Goal: Information Seeking & Learning: Learn about a topic

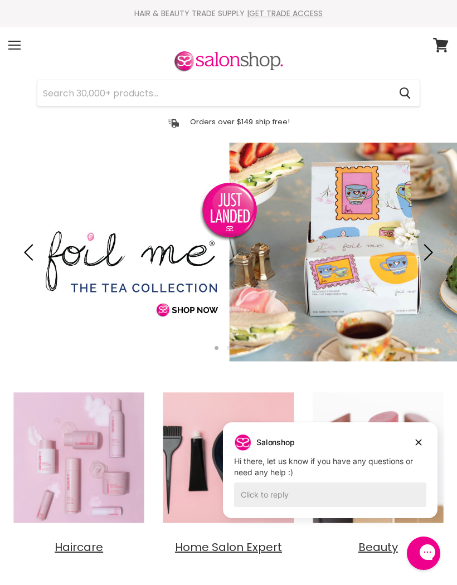
click at [57, 92] on input "Search" at bounding box center [213, 93] width 353 height 26
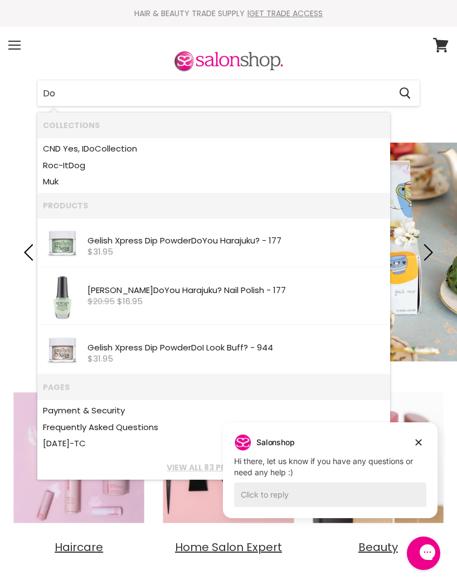
type input "D"
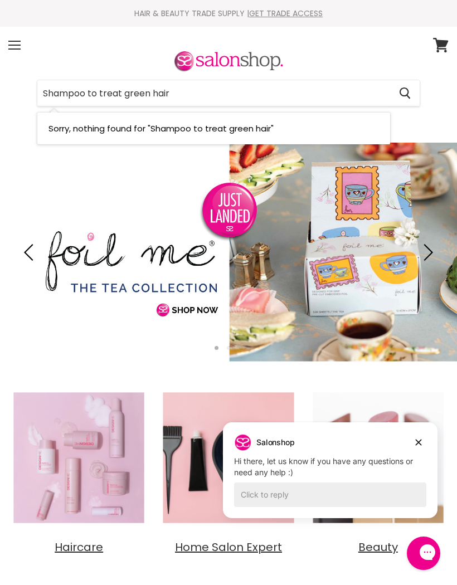
type input "Shampoo to treat green hair"
click at [409, 92] on icon "Search" at bounding box center [404, 93] width 11 height 12
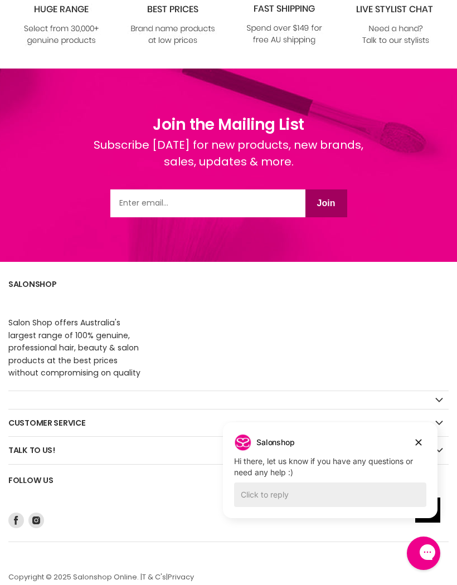
scroll to position [398, 0]
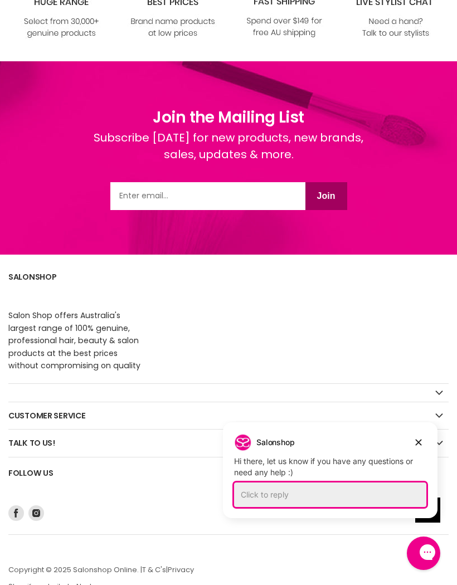
click at [251, 497] on div "Click to reply" at bounding box center [330, 494] width 192 height 25
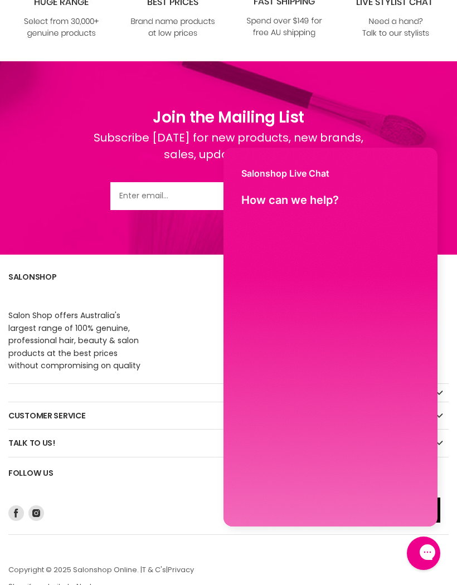
scroll to position [0, 0]
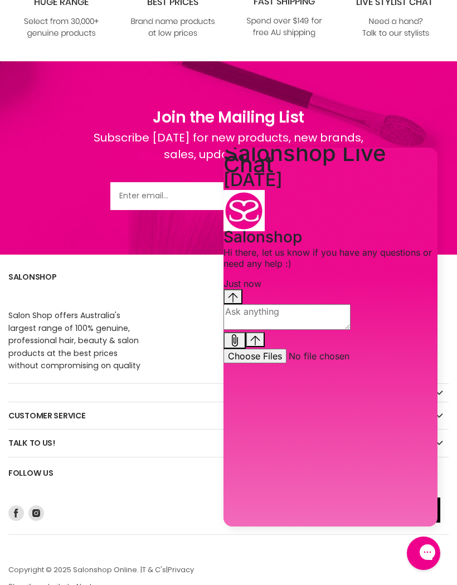
click at [256, 330] on textarea "live chat message input" at bounding box center [286, 317] width 127 height 26
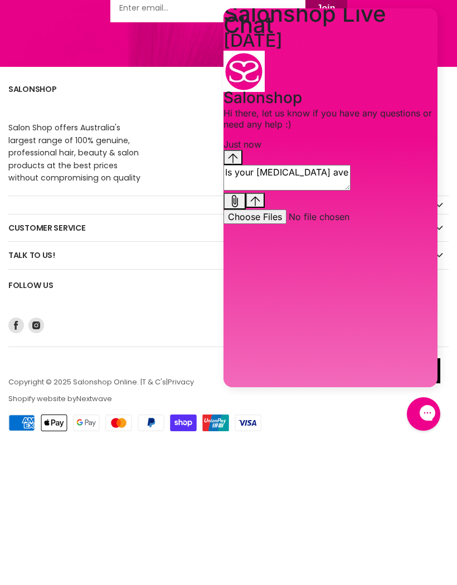
click at [278, 190] on textarea "Is your grinder ave" at bounding box center [286, 178] width 127 height 26
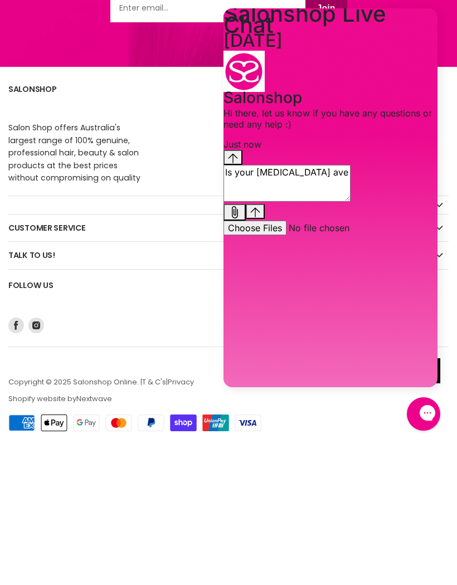
click at [288, 202] on textarea "Is your grinder ave" at bounding box center [286, 183] width 127 height 37
click at [324, 202] on textarea "Is your trinder ave" at bounding box center [286, 183] width 127 height 37
click at [325, 202] on textarea "Is your trinder ave" at bounding box center [286, 183] width 127 height 37
click at [326, 202] on textarea "Is your trinder ave" at bounding box center [286, 183] width 127 height 37
type textarea "Is your trinder ave store still there"
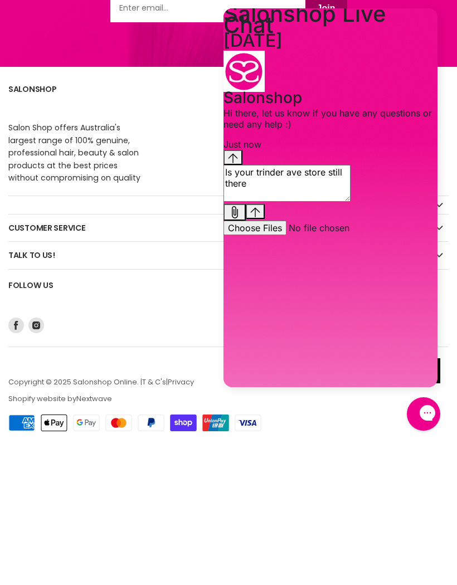
click at [265, 219] on button "Send message" at bounding box center [255, 211] width 19 height 15
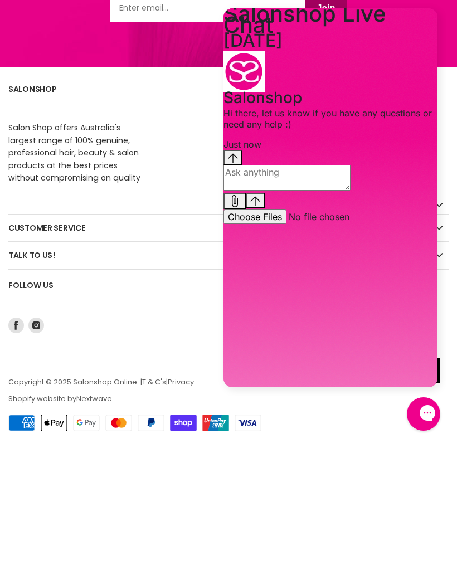
scroll to position [398, 0]
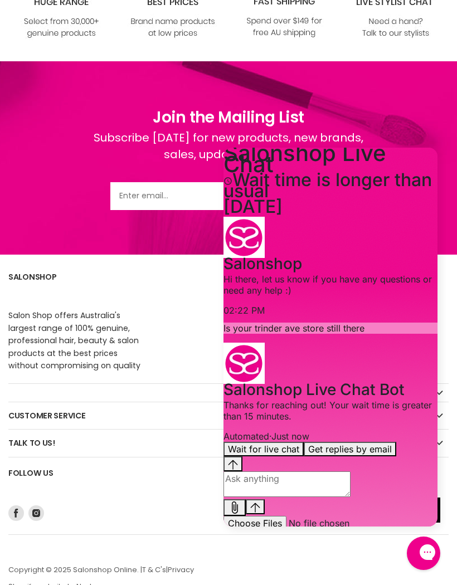
click at [367, 456] on button "Get replies by email" at bounding box center [349, 449] width 92 height 14
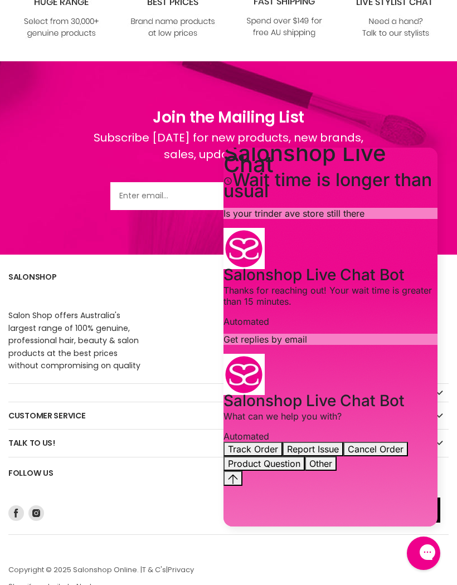
scroll to position [18, 0]
click at [305, 462] on button "Product Question" at bounding box center [263, 463] width 81 height 14
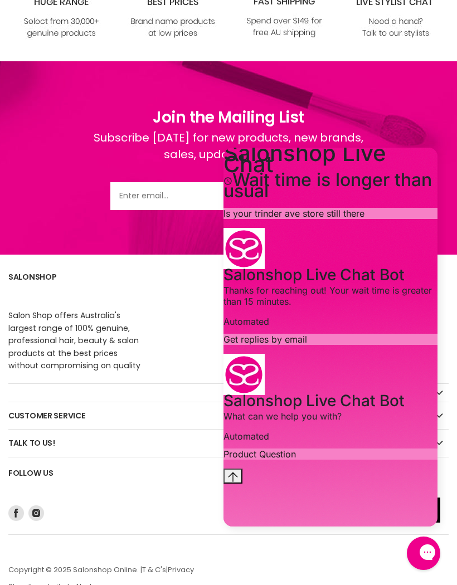
scroll to position [46, 0]
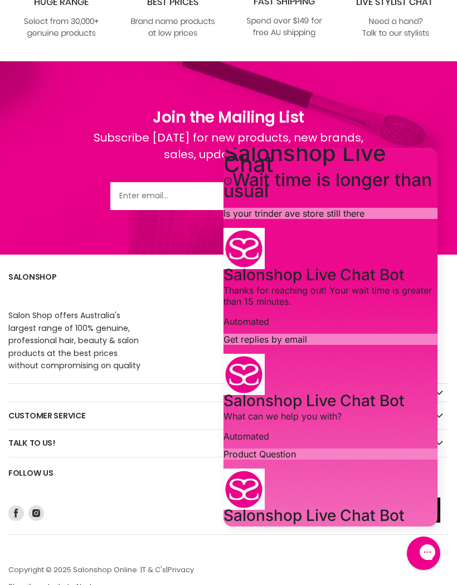
click at [248, 567] on textarea "live chat message input" at bounding box center [286, 580] width 127 height 26
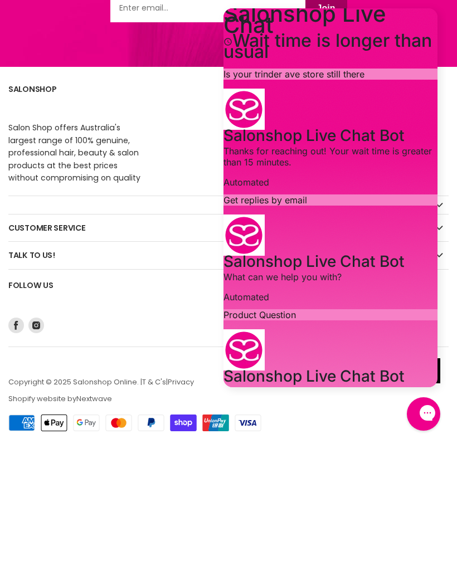
type textarea "Do you have a shampoo to treat green hair from chemical buildup"
click at [260, 471] on icon "Send message" at bounding box center [255, 476] width 10 height 10
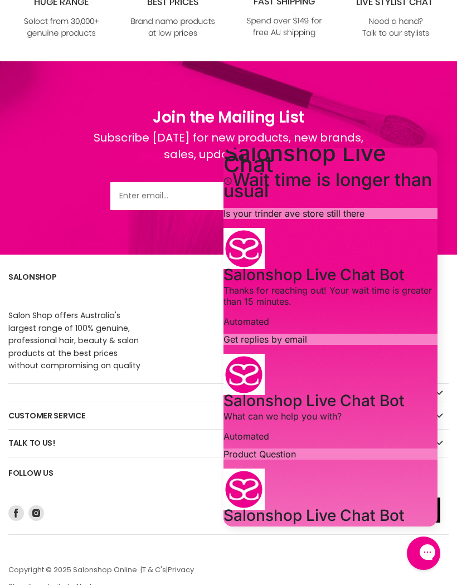
scroll to position [218, 0]
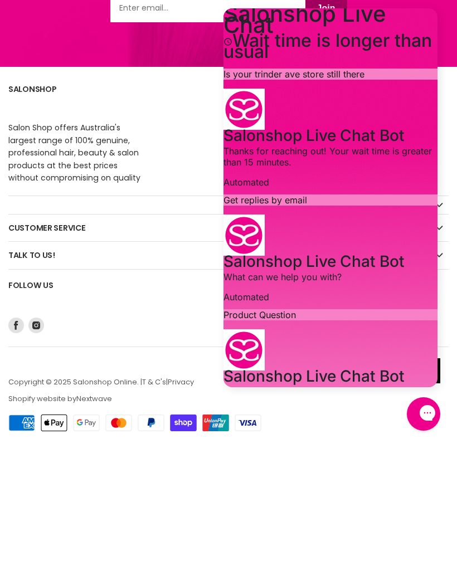
type input "coljoy714@bigpond.com"
click at [456, 421] on div "Gorgias live chat" at bounding box center [462, 414] width 11 height 14
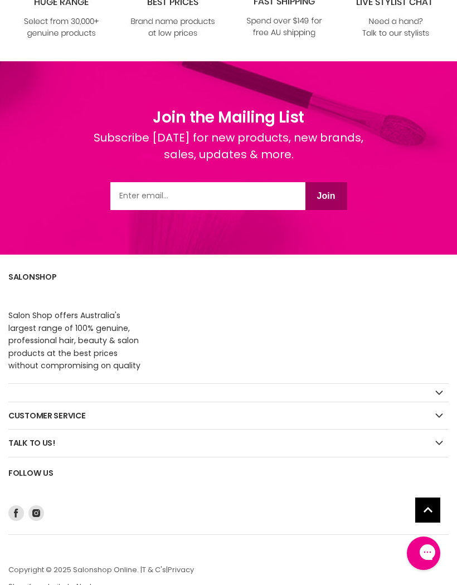
click at [128, 196] on input "Email" at bounding box center [207, 196] width 195 height 28
type input "coljoy714@bigpond.com"
click at [333, 207] on button "Join" at bounding box center [326, 196] width 42 height 28
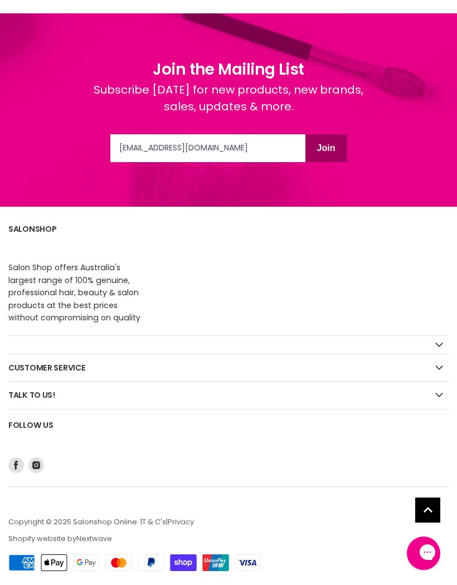
scroll to position [447, 0]
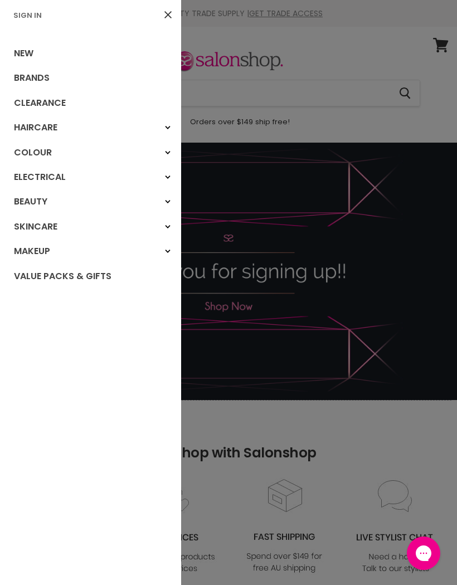
click at [26, 48] on link "New" at bounding box center [90, 53] width 181 height 25
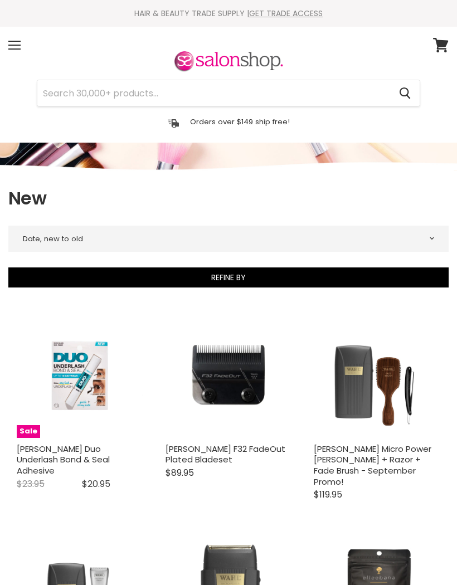
select select "created-descending"
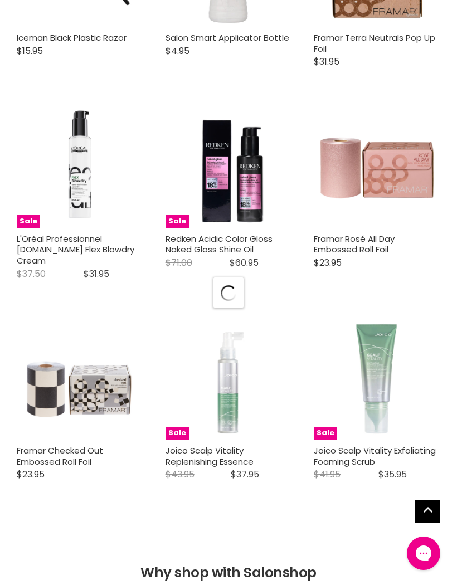
select select "created-descending"
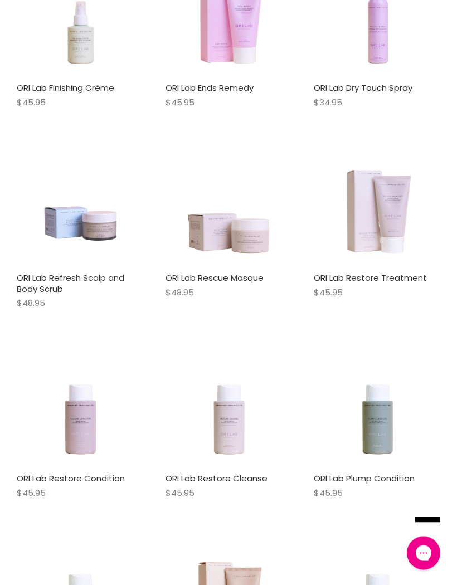
scroll to position [5613, 0]
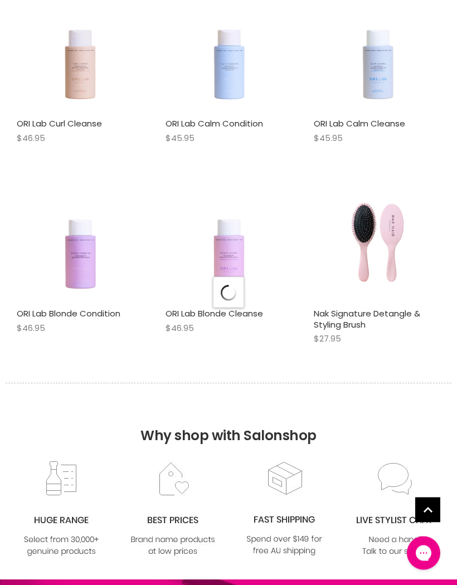
select select "created-descending"
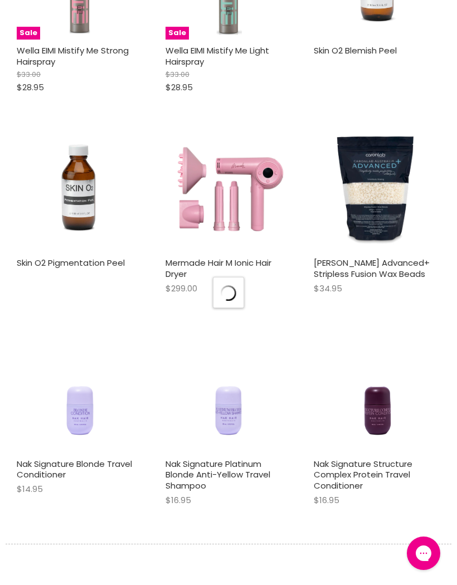
select select "created-descending"
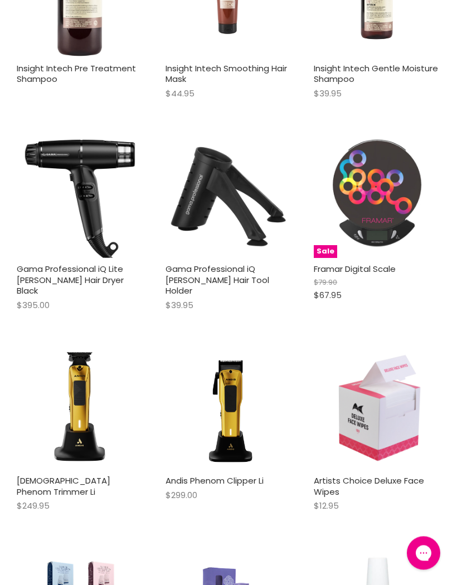
scroll to position [11749, 0]
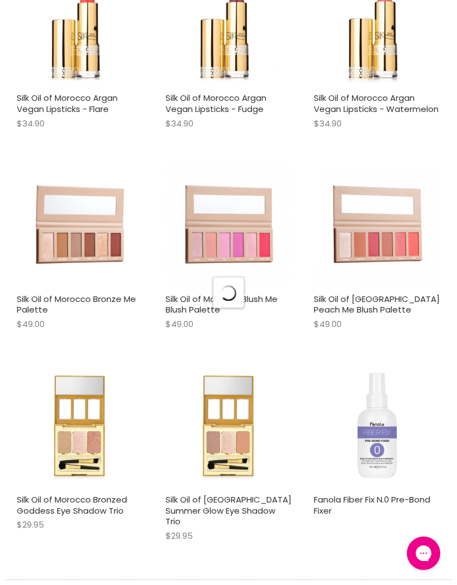
select select "created-descending"
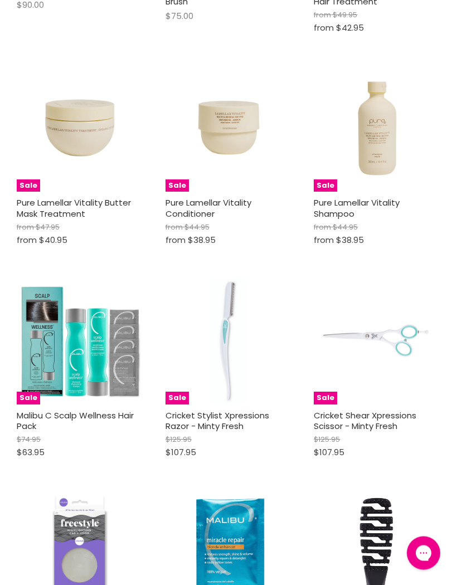
scroll to position [15770, 0]
click at [237, 489] on img "Main content" at bounding box center [228, 552] width 105 height 126
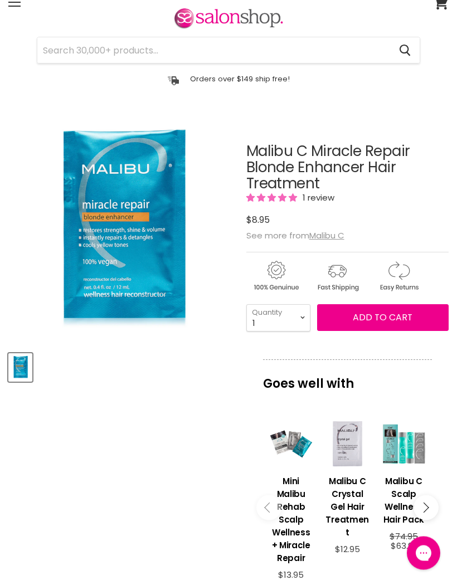
scroll to position [43, 0]
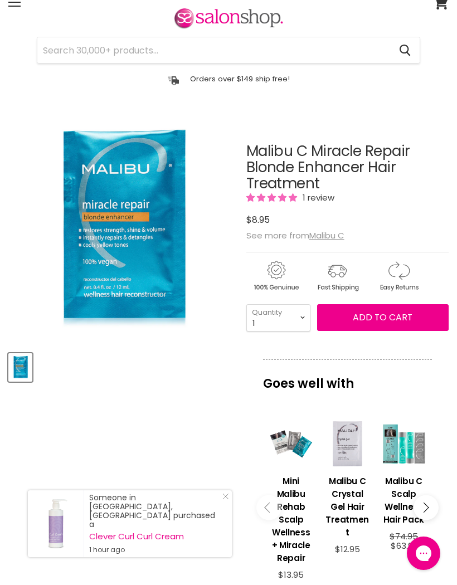
click at [410, 452] on div "Main content" at bounding box center [403, 443] width 45 height 45
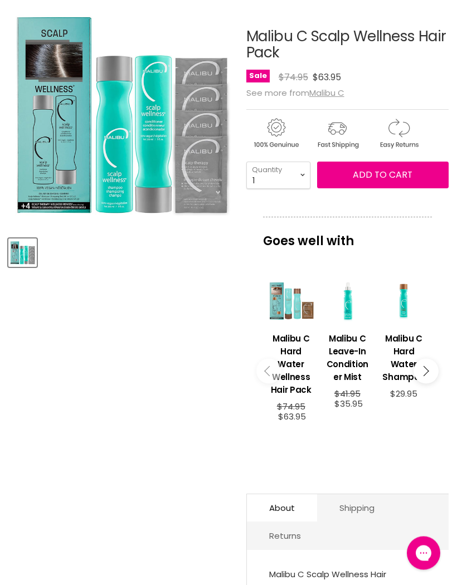
scroll to position [160, 0]
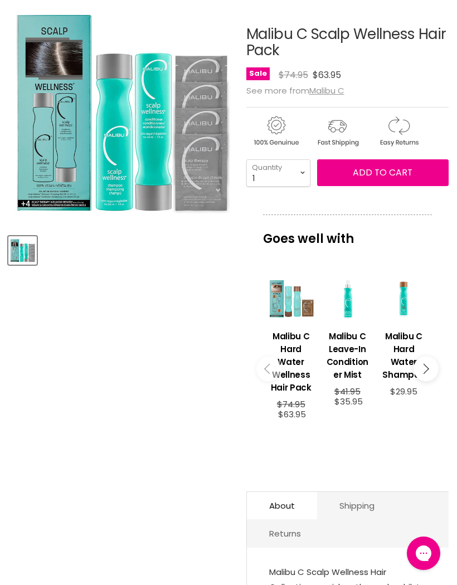
click at [408, 362] on h3 "Malibu C Hard Water Shampoo" at bounding box center [403, 355] width 45 height 51
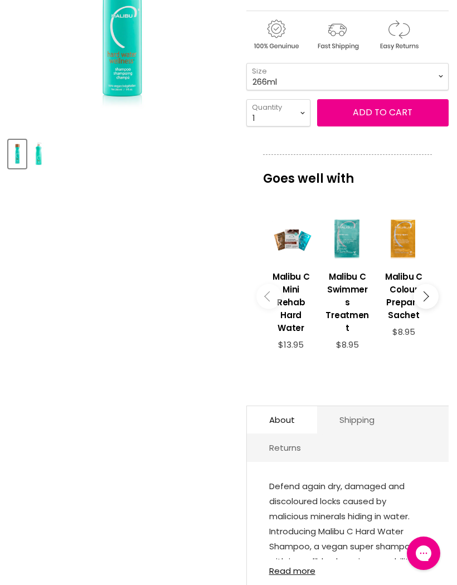
scroll to position [262, 0]
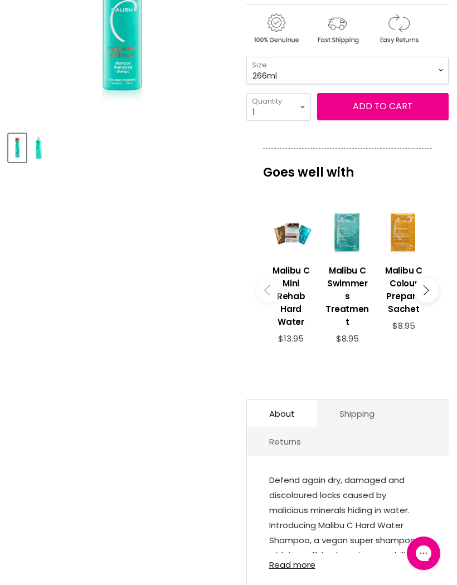
click at [297, 563] on link "Read more" at bounding box center [347, 561] width 157 height 16
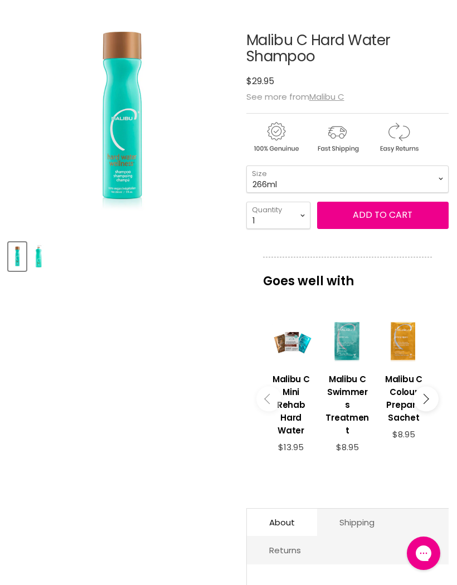
scroll to position [154, 0]
click at [358, 349] on div "Main content" at bounding box center [347, 340] width 45 height 45
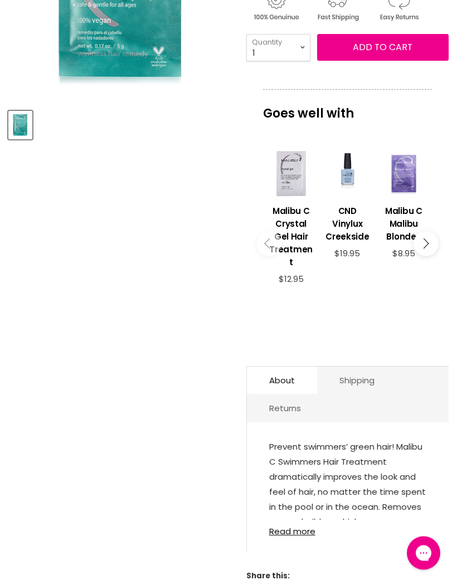
scroll to position [285, 0]
click at [302, 536] on link "Read more" at bounding box center [347, 528] width 157 height 16
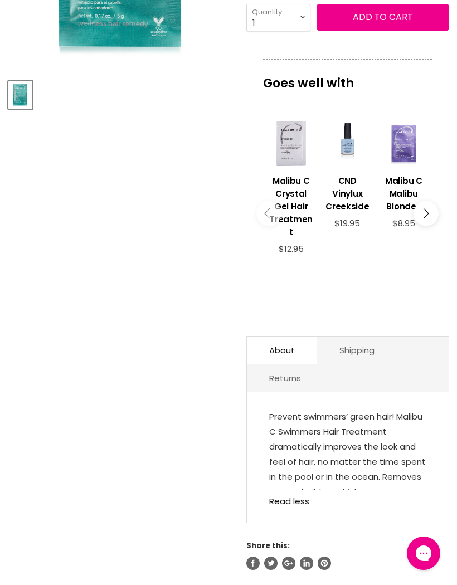
scroll to position [314, 0]
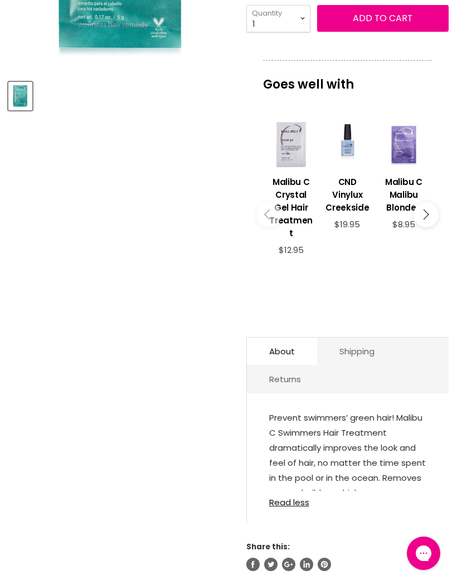
click at [302, 192] on h3 "Malibu C Crystal Gel Hair Treatment" at bounding box center [290, 207] width 45 height 64
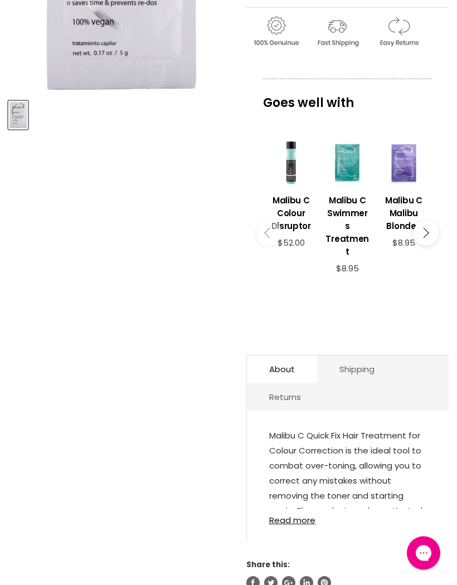
scroll to position [295, 0]
click at [313, 513] on link "Read more" at bounding box center [347, 516] width 157 height 16
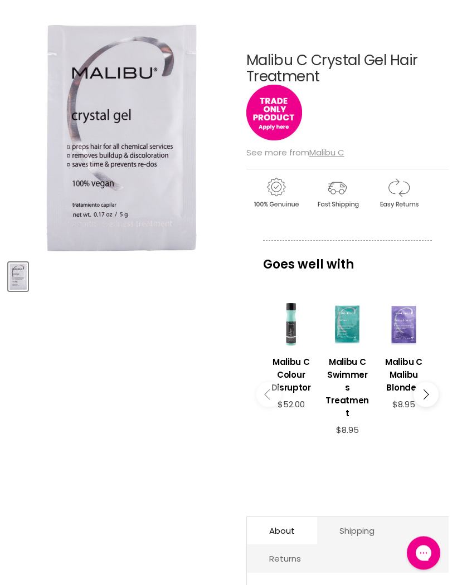
scroll to position [134, 0]
click at [429, 386] on button "Main content" at bounding box center [425, 394] width 25 height 25
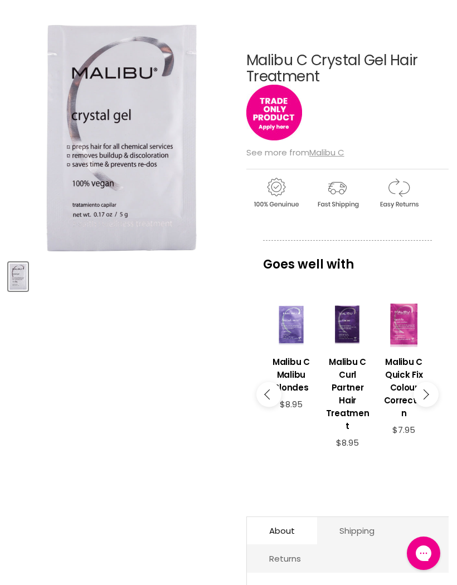
click at [414, 370] on h3 "Malibu C Quick Fix Colour Correction" at bounding box center [403, 387] width 45 height 64
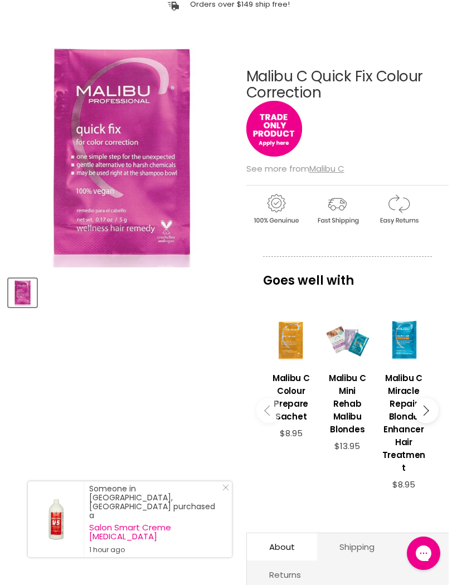
scroll to position [119, 0]
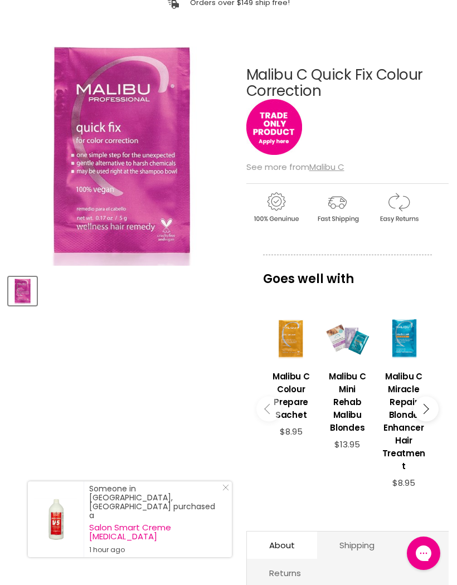
click at [430, 409] on button "Main content" at bounding box center [425, 408] width 25 height 25
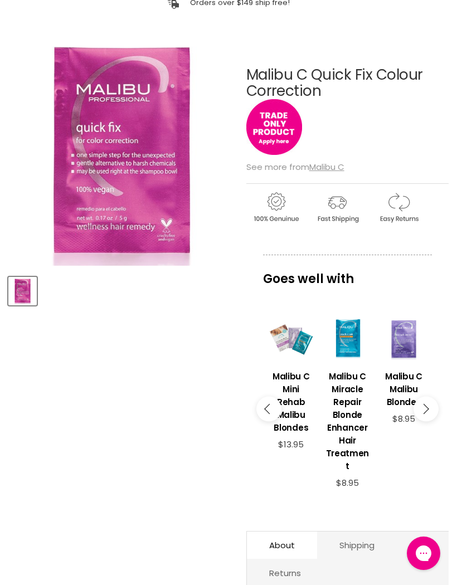
click at [429, 410] on button "Main content" at bounding box center [425, 408] width 25 height 25
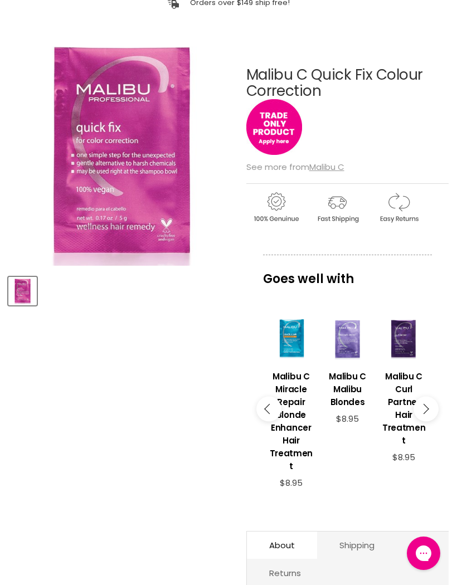
click at [410, 417] on h3 "Malibu C Curl Partner Hair Treatment" at bounding box center [403, 408] width 45 height 77
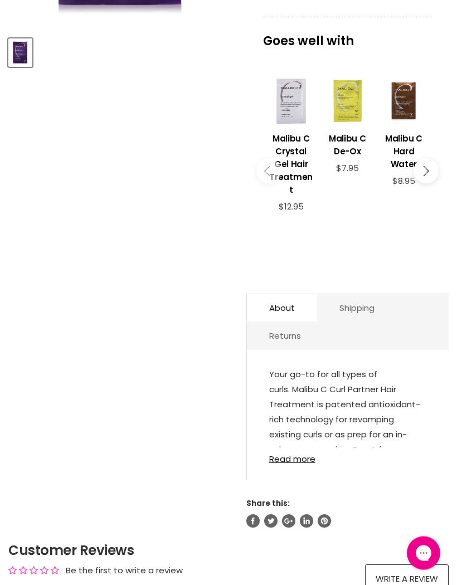
scroll to position [358, 0]
click at [315, 456] on link "Read more" at bounding box center [347, 455] width 157 height 16
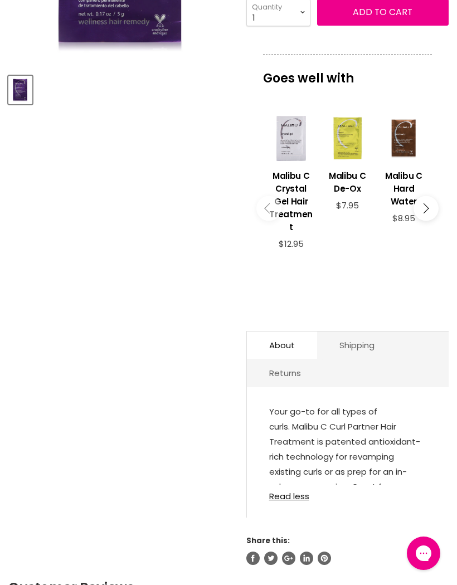
scroll to position [228, 0]
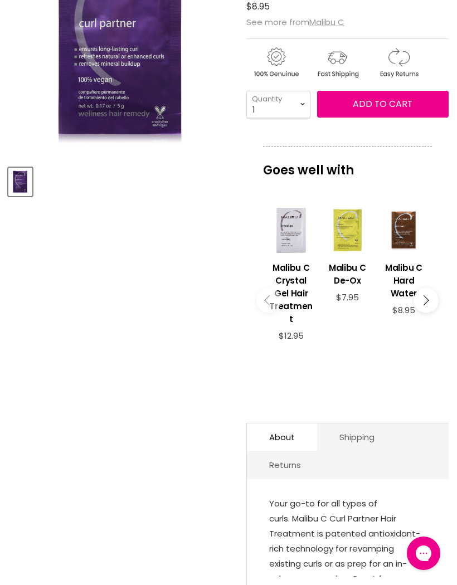
click at [432, 298] on button "Main content" at bounding box center [425, 300] width 25 height 25
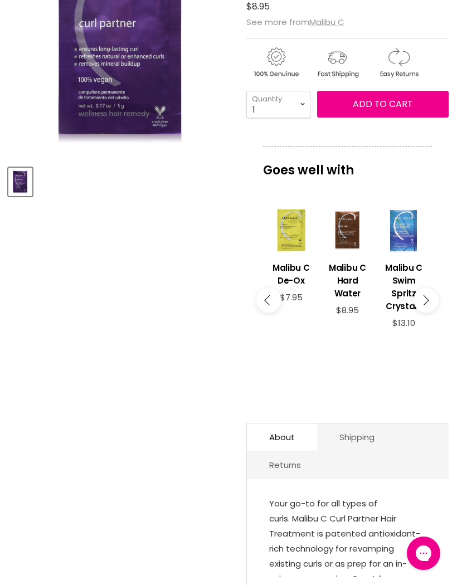
click at [433, 297] on button "Main content" at bounding box center [425, 300] width 25 height 25
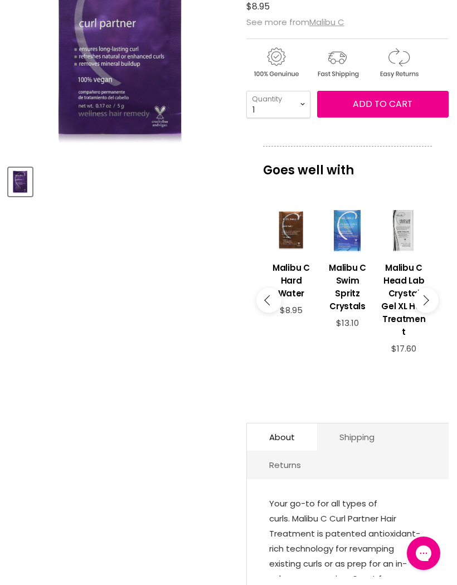
click at [352, 237] on div "Main content" at bounding box center [347, 230] width 45 height 45
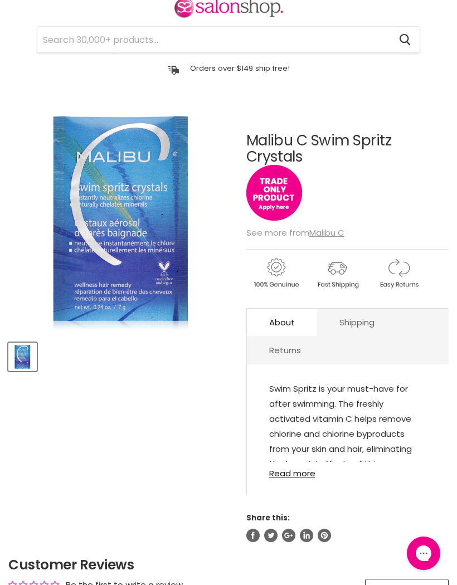
scroll to position [54, 0]
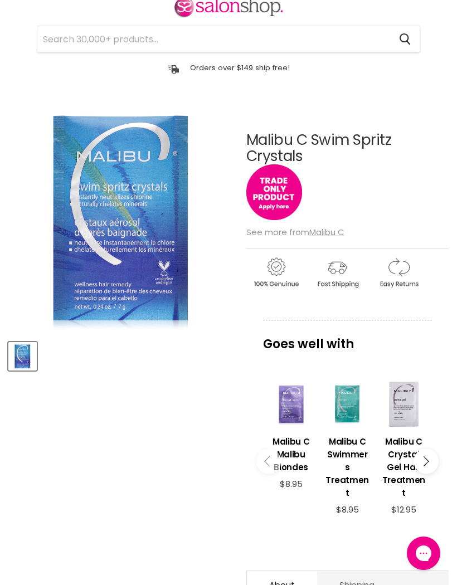
click at [433, 455] on button "Main content" at bounding box center [425, 461] width 25 height 25
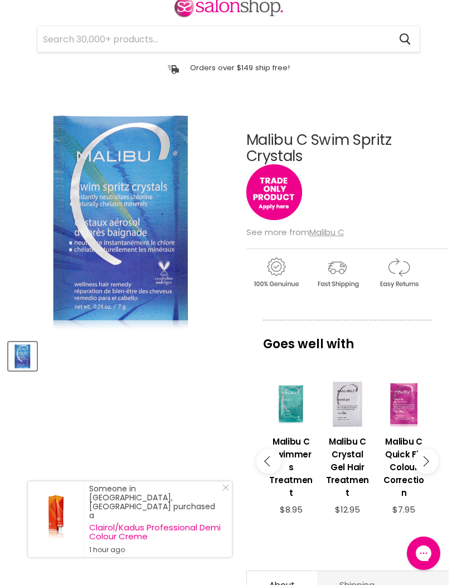
click at [433, 453] on button "Main content" at bounding box center [425, 461] width 25 height 25
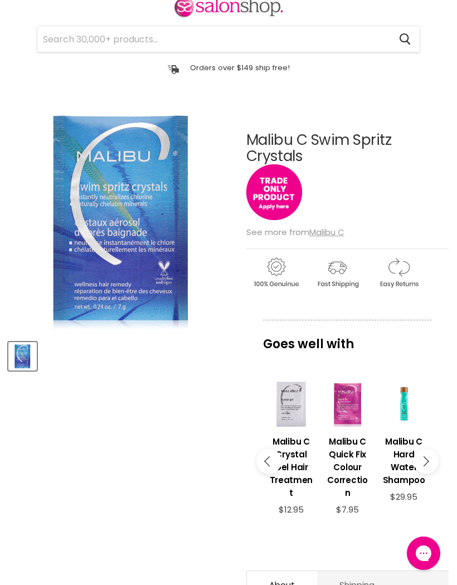
click at [432, 457] on button "Main content" at bounding box center [425, 461] width 25 height 25
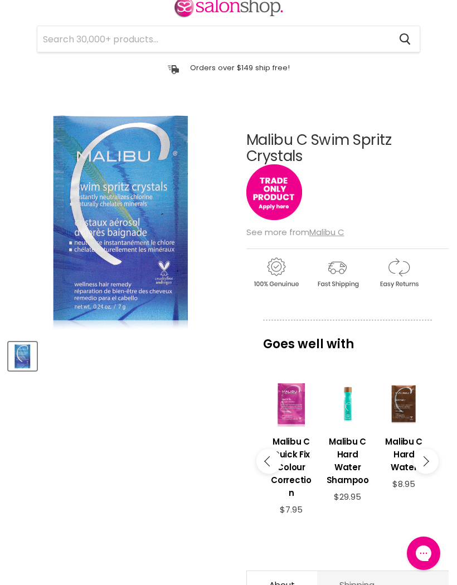
click at [434, 455] on button "Main content" at bounding box center [425, 461] width 25 height 25
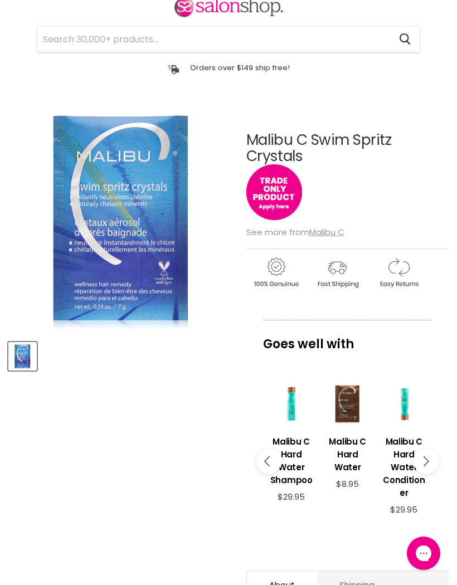
click at [433, 462] on button "Main content" at bounding box center [425, 461] width 25 height 25
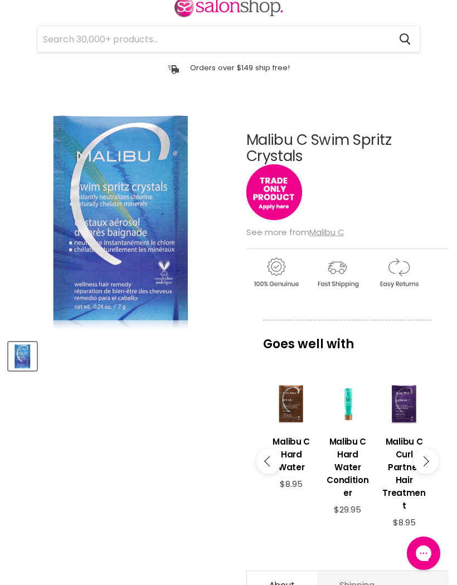
click at [432, 459] on button "Main content" at bounding box center [425, 461] width 25 height 25
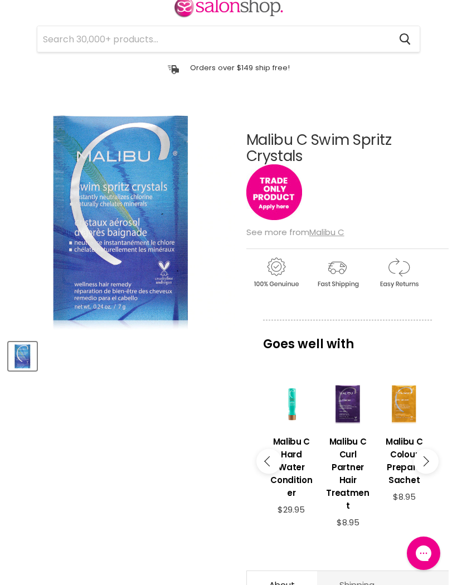
click at [354, 406] on div "Main content" at bounding box center [347, 403] width 45 height 45
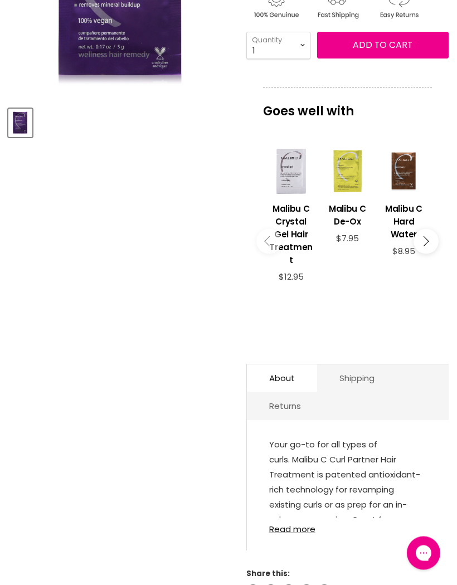
scroll to position [287, 0]
click at [306, 523] on link "Read more" at bounding box center [347, 525] width 157 height 16
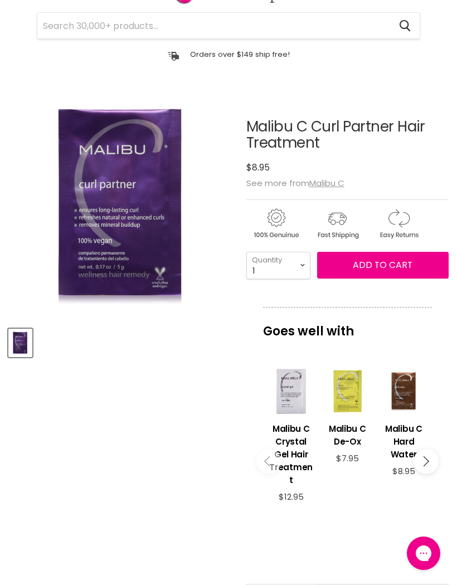
scroll to position [68, 0]
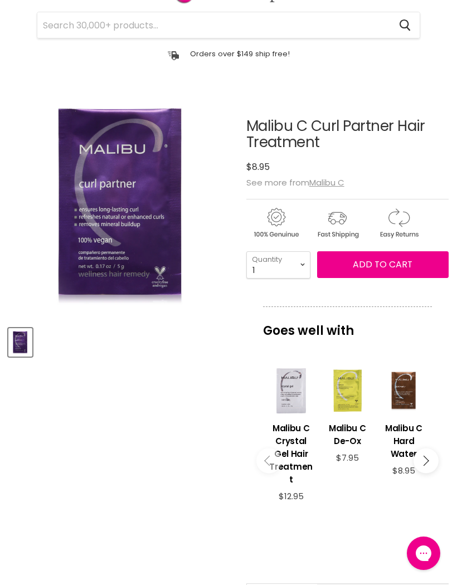
click at [429, 456] on button "Main content" at bounding box center [425, 460] width 25 height 25
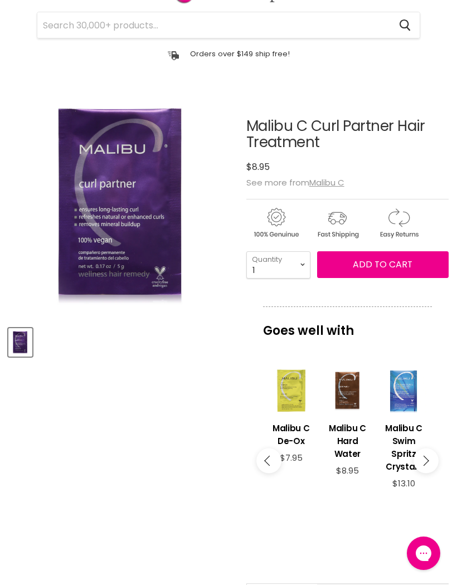
click at [432, 456] on button "Main content" at bounding box center [425, 460] width 25 height 25
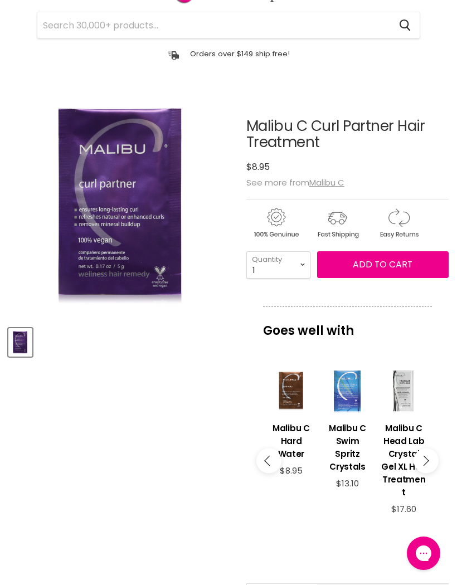
click at [431, 453] on button "Main content" at bounding box center [425, 460] width 25 height 25
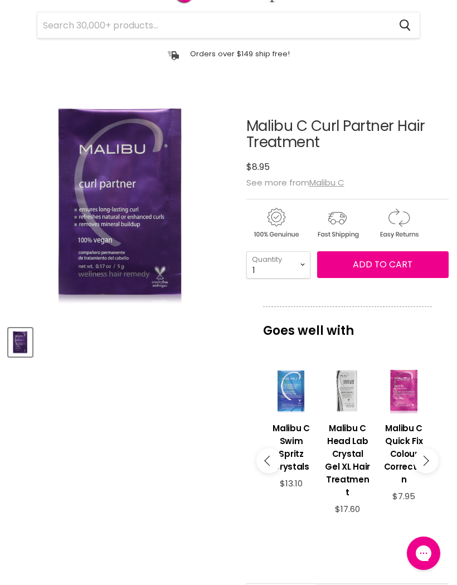
click at [432, 458] on button "Main content" at bounding box center [425, 460] width 25 height 25
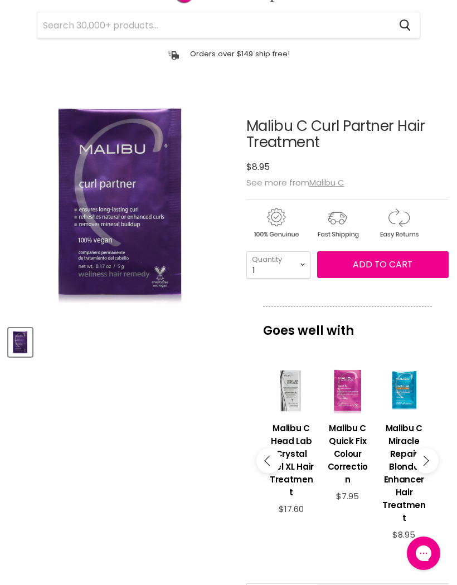
click at [432, 463] on button "Main content" at bounding box center [425, 460] width 25 height 25
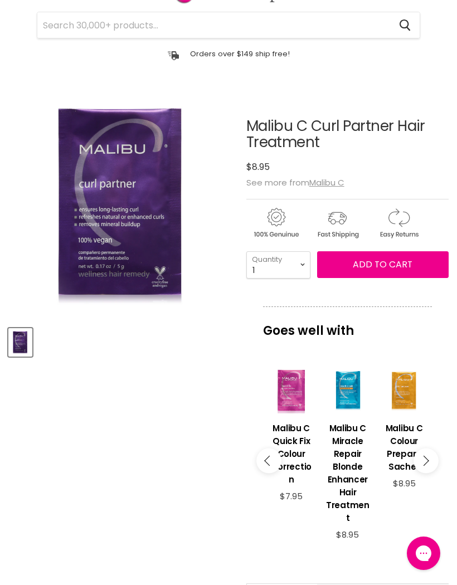
click at [432, 461] on button "Main content" at bounding box center [425, 460] width 25 height 25
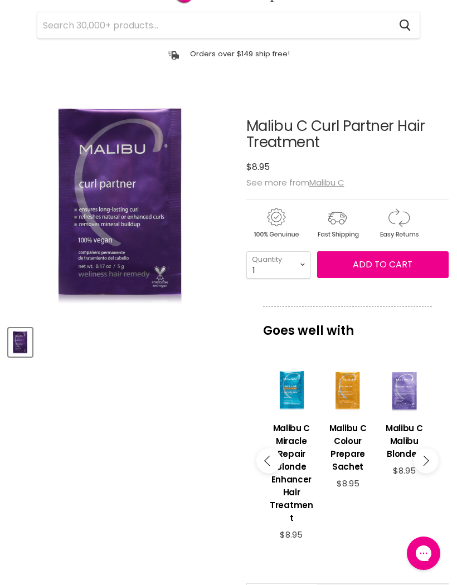
click at [433, 461] on button "Main content" at bounding box center [425, 460] width 25 height 25
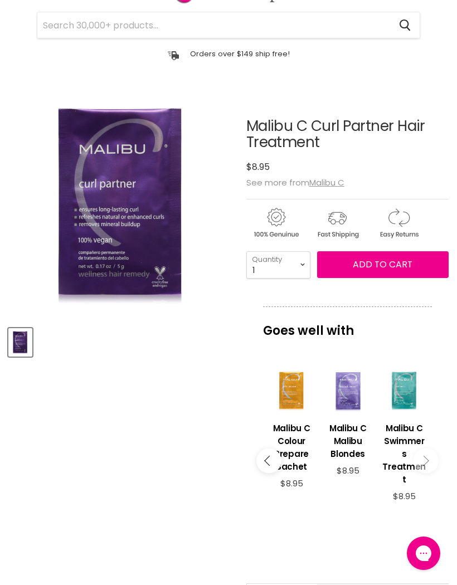
click at [413, 401] on div "Main content" at bounding box center [403, 390] width 45 height 45
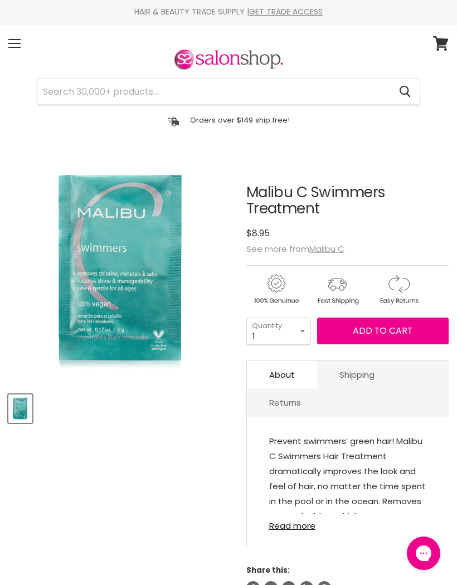
scroll to position [3, 0]
